Goal: Transaction & Acquisition: Purchase product/service

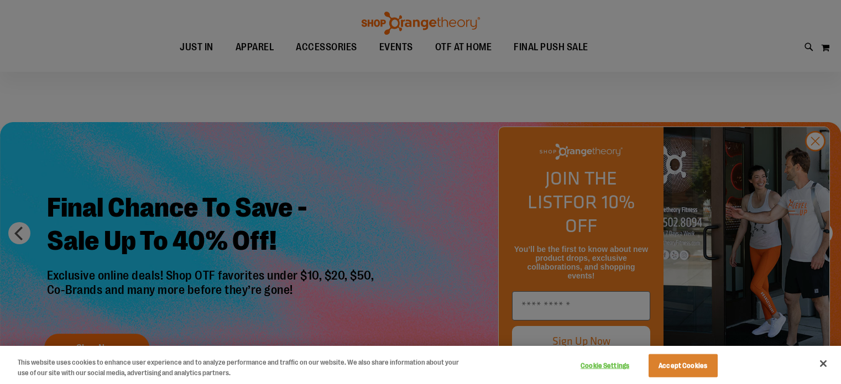
scroll to position [165, 0]
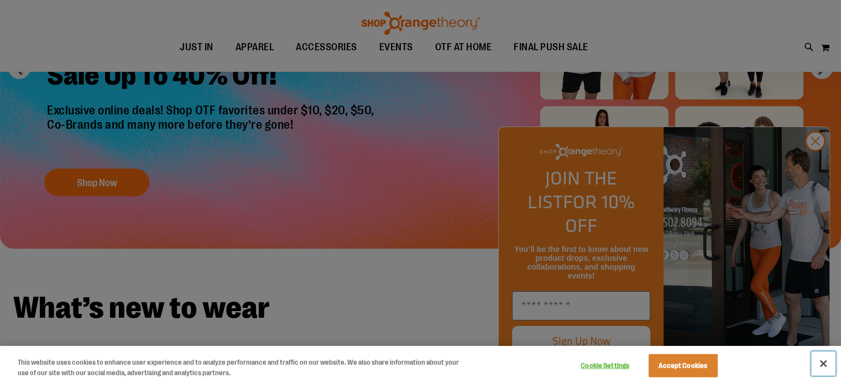
click at [820, 367] on button "Close" at bounding box center [824, 364] width 24 height 24
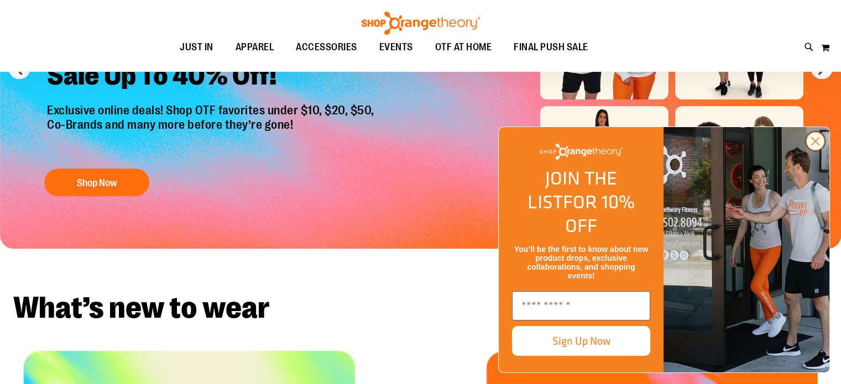
click at [813, 150] on circle "Close dialog" at bounding box center [816, 141] width 18 height 18
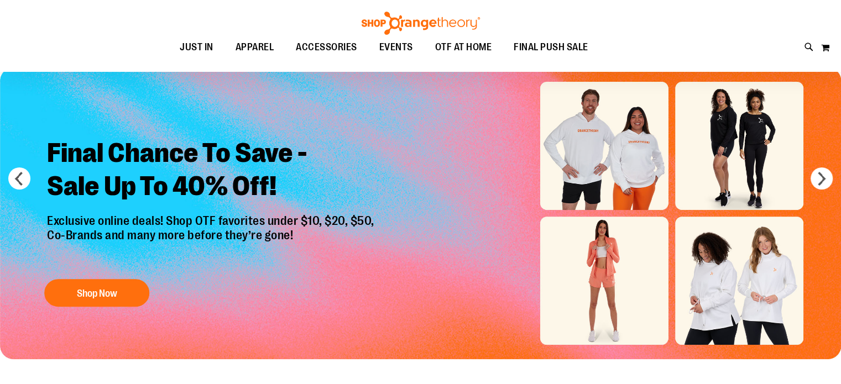
scroll to position [0, 0]
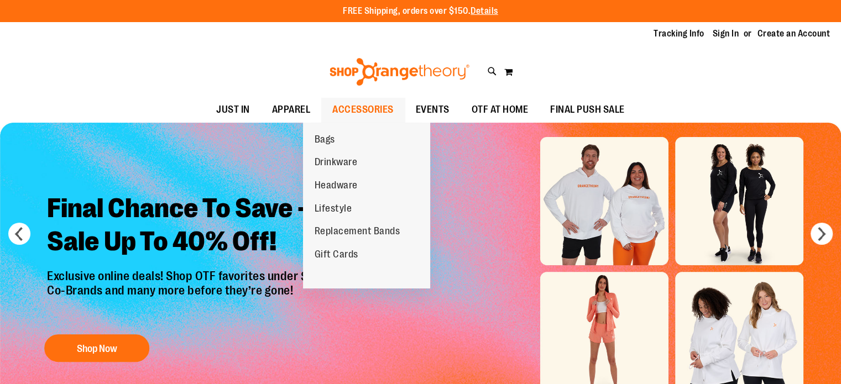
click at [361, 102] on span "ACCESSORIES" at bounding box center [362, 109] width 61 height 25
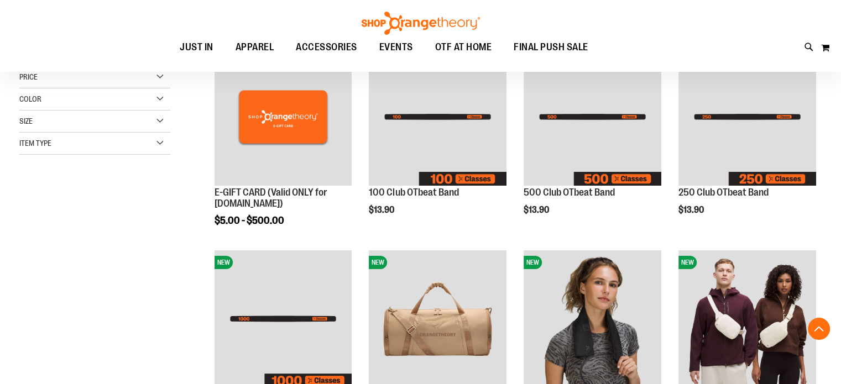
scroll to position [387, 0]
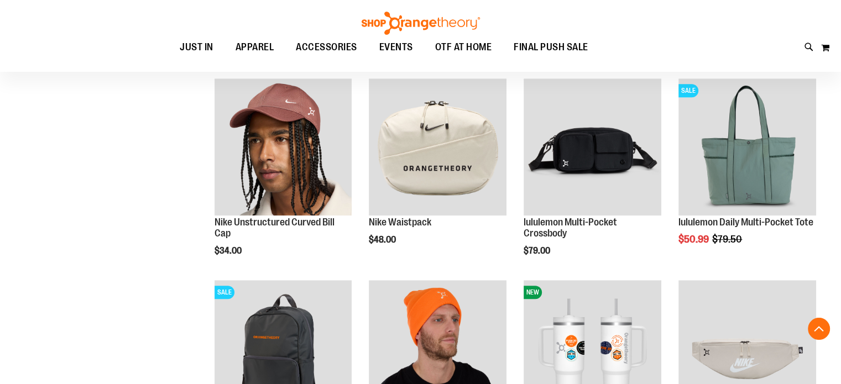
scroll to position [963, 0]
